Goal: Check status: Check status

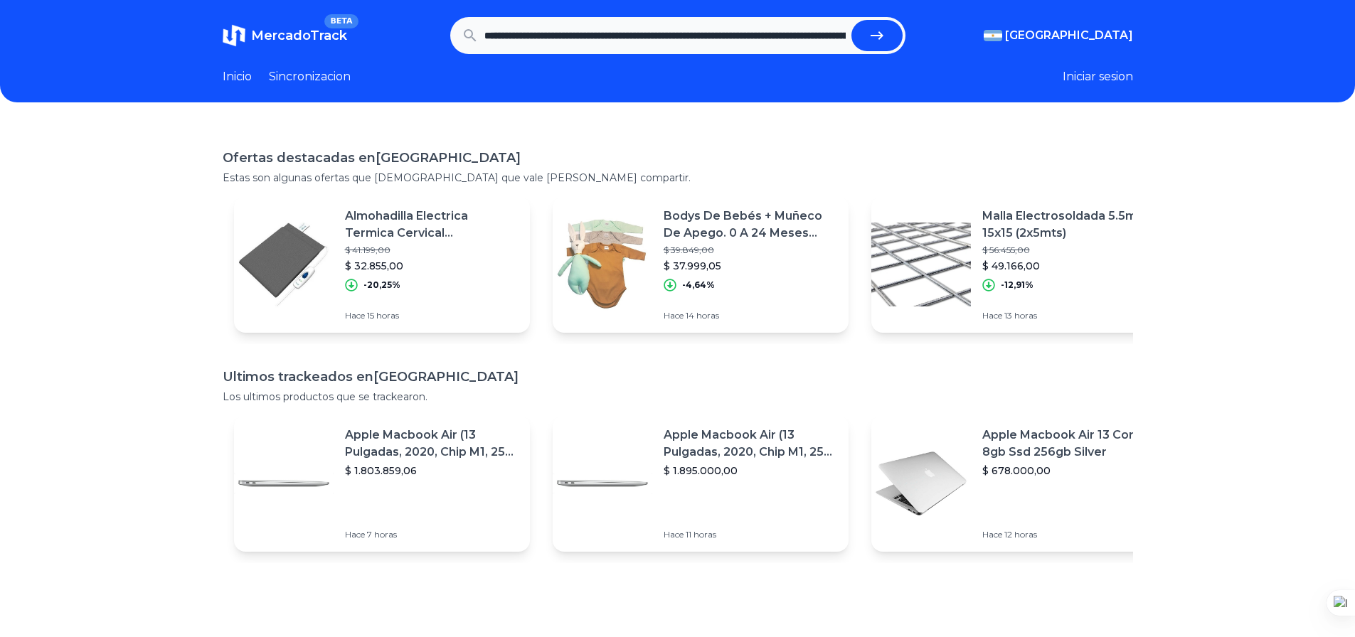
scroll to position [0, 1285]
click at [851, 20] on button "submit" at bounding box center [876, 35] width 51 height 31
type input "**********"
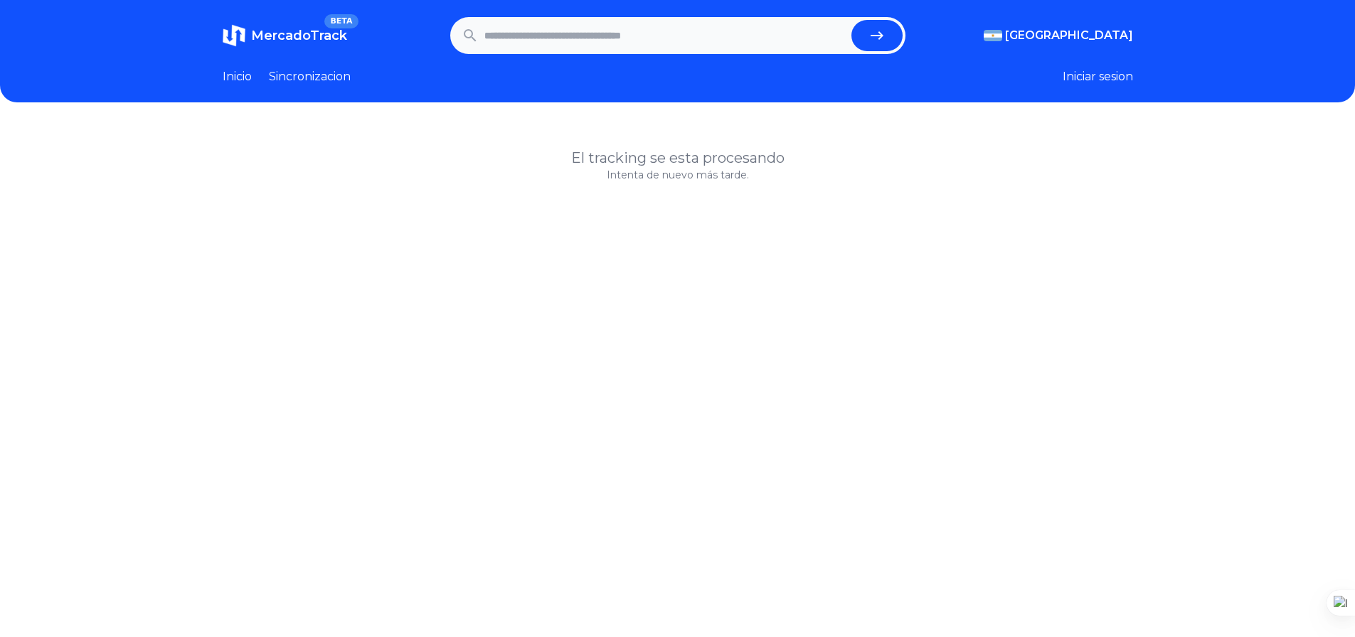
click at [299, 41] on span "MercadoTrack" at bounding box center [299, 36] width 96 height 16
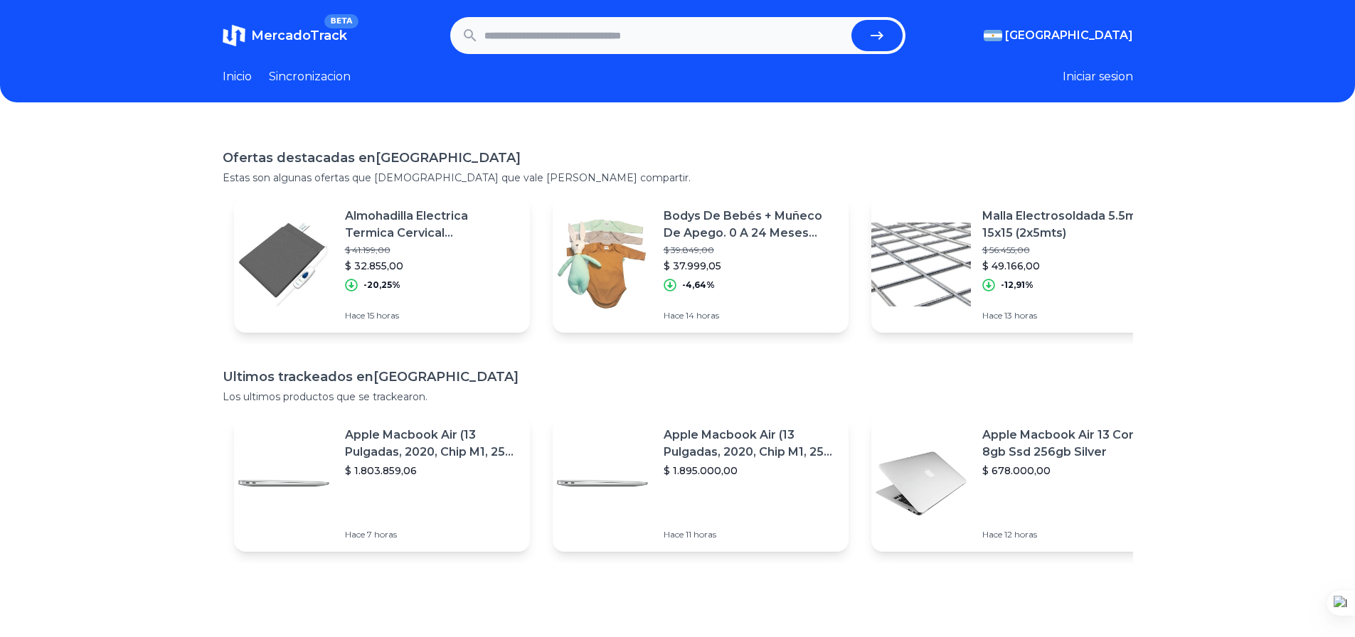
click at [1066, 493] on div "Apple Macbook Air 13 Core I5 8gb Ssd 256gb Silver $ 678.000,00 Hace 12 horas" at bounding box center [1074, 483] width 185 height 137
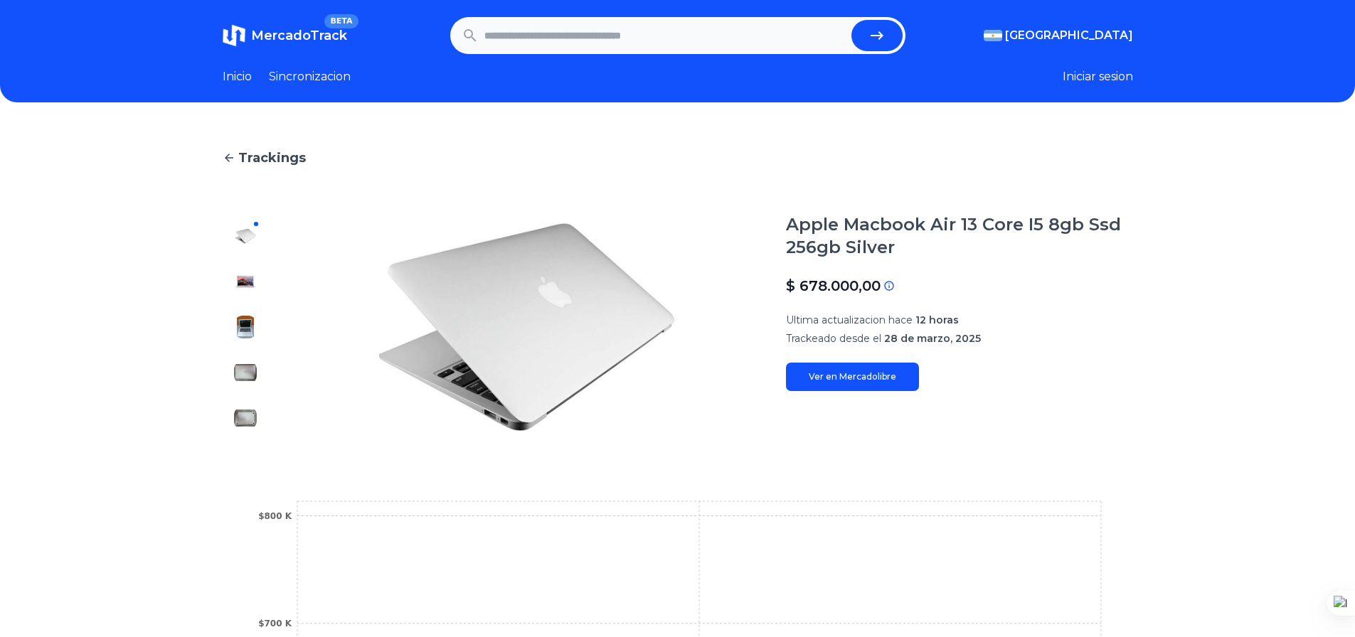
click at [299, 4] on header "MercadoTrack BETA [GEOGRAPHIC_DATA] [GEOGRAPHIC_DATA] [GEOGRAPHIC_DATA] [GEOGRA…" at bounding box center [677, 51] width 1355 height 102
click at [317, 53] on section "MercadoTrack BETA [GEOGRAPHIC_DATA] [GEOGRAPHIC_DATA] [GEOGRAPHIC_DATA] [GEOGRA…" at bounding box center [678, 35] width 910 height 37
click at [312, 40] on span "MercadoTrack" at bounding box center [299, 36] width 96 height 16
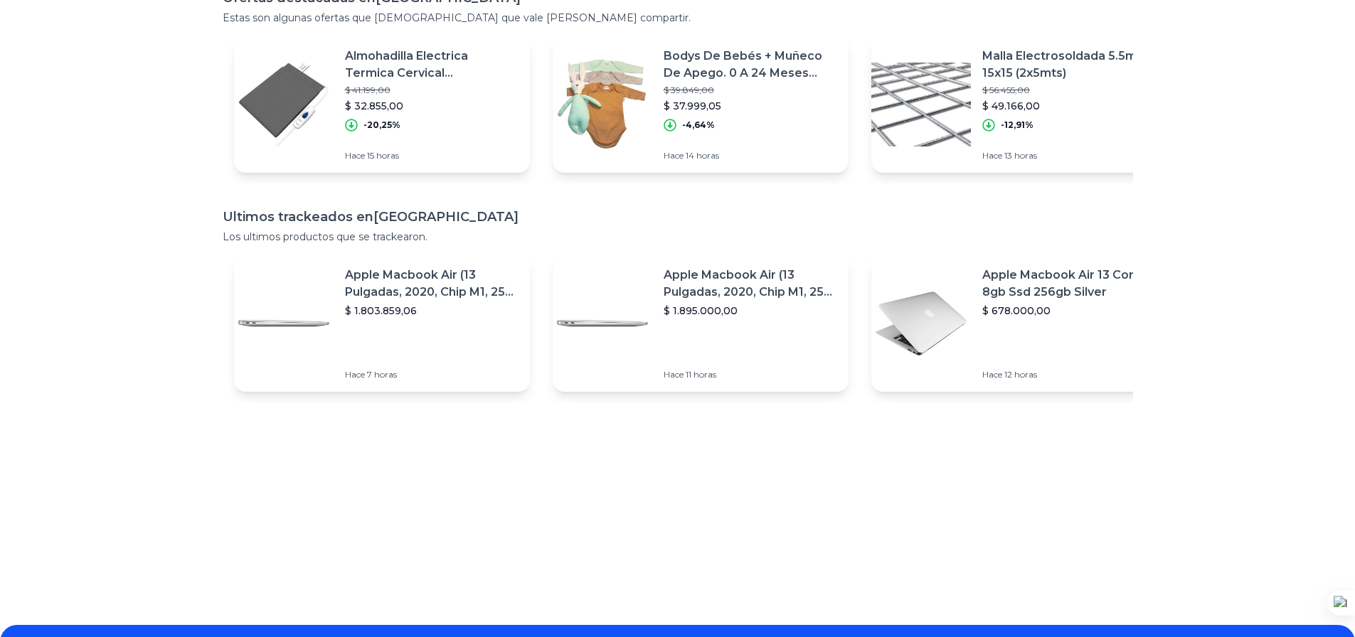
scroll to position [267, 0]
